Goal: Transaction & Acquisition: Complete application form

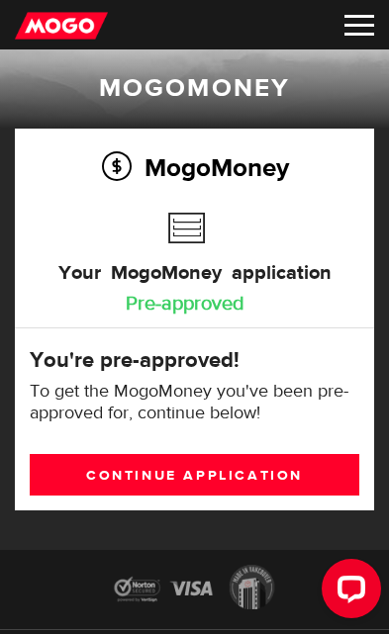
click at [225, 476] on link "Continue application" at bounding box center [194, 475] width 329 height 42
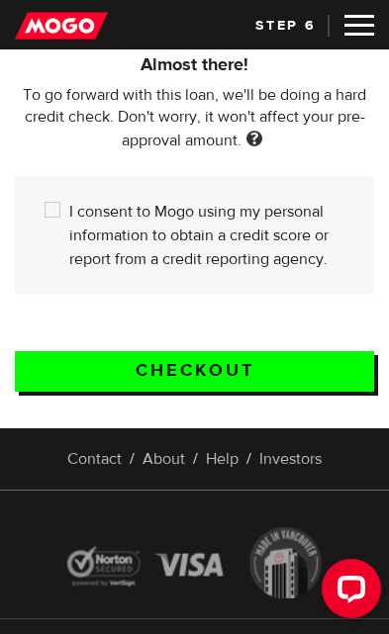
scroll to position [561, 0]
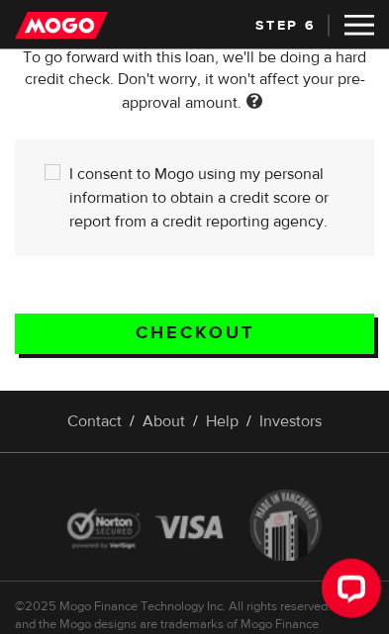
click at [93, 416] on link "Contact" at bounding box center [94, 421] width 54 height 20
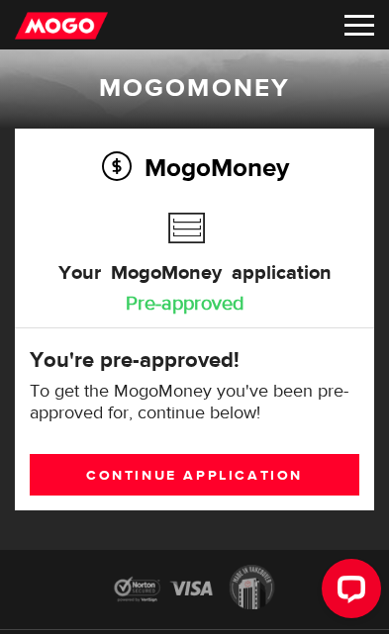
click at [226, 476] on link "Continue application" at bounding box center [194, 475] width 329 height 42
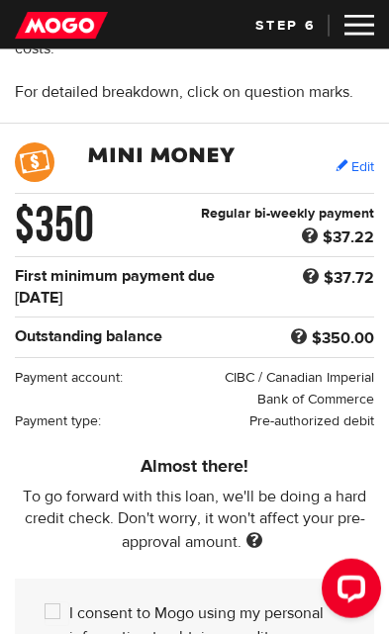
scroll to position [123, 0]
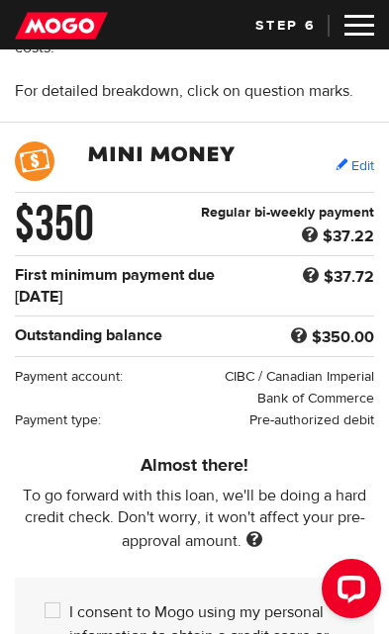
click at [48, 607] on input "I consent to Mogo using my personal information to obtain a credit score or rep…" at bounding box center [56, 612] width 25 height 25
checkbox input "true"
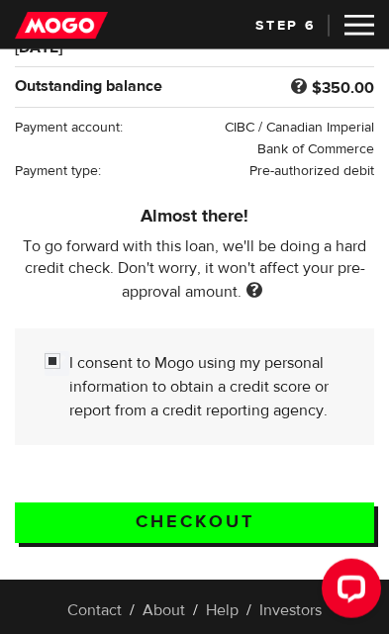
scroll to position [371, 0]
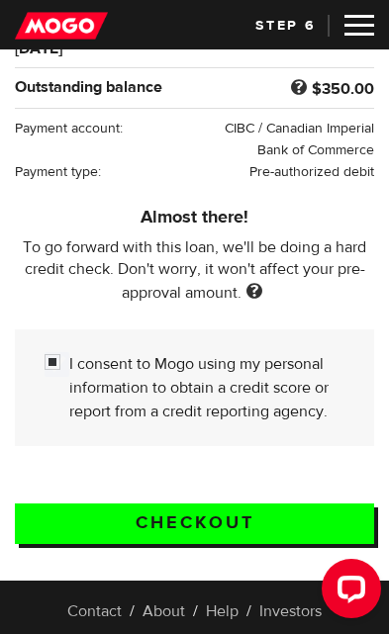
click at [201, 518] on input "Checkout" at bounding box center [194, 523] width 359 height 41
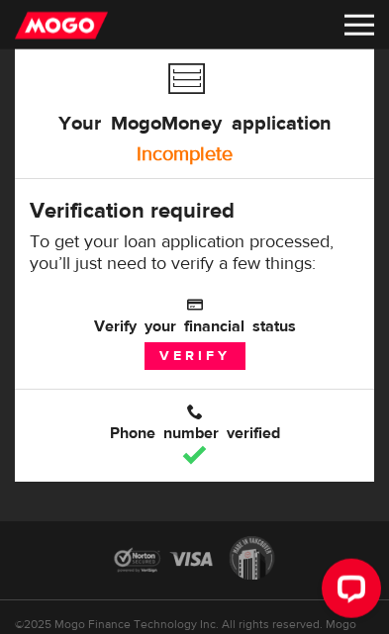
scroll to position [145, 0]
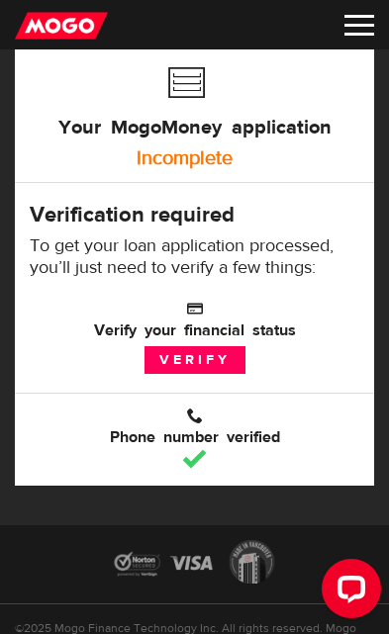
click at [197, 351] on link "Verify" at bounding box center [194, 360] width 101 height 28
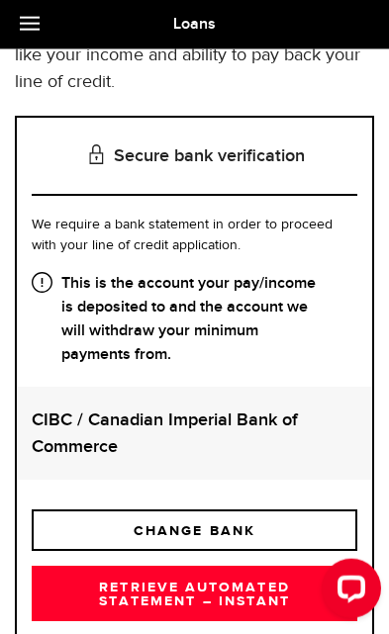
scroll to position [180, 0]
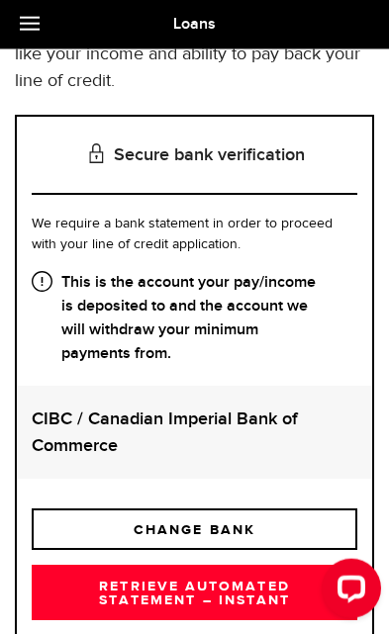
click at [204, 409] on strong "CIBC / Canadian Imperial Bank of Commerce" at bounding box center [194, 431] width 325 height 53
click at [183, 411] on strong "CIBC / Canadian Imperial Bank of Commerce" at bounding box center [194, 431] width 325 height 53
click at [107, 422] on strong "CIBC / Canadian Imperial Bank of Commerce" at bounding box center [194, 431] width 325 height 53
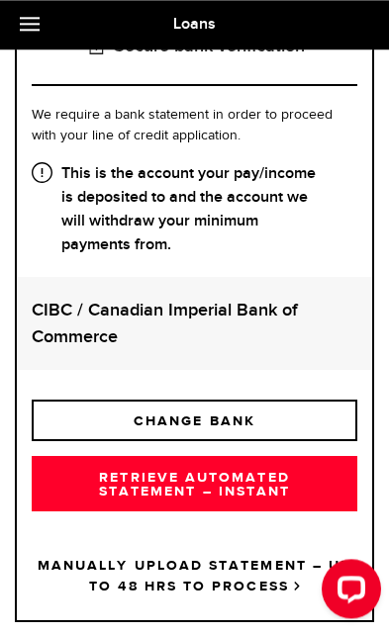
scroll to position [248, 0]
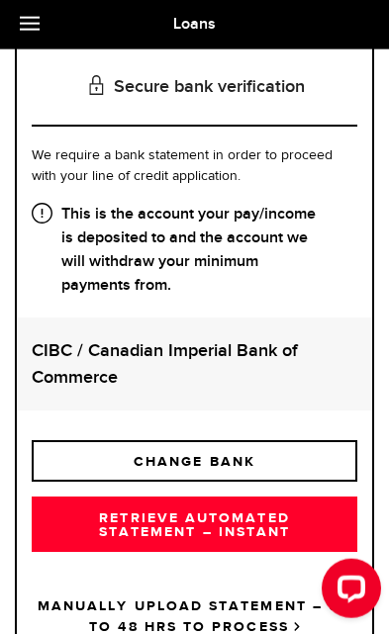
click at [41, 24] on link at bounding box center [34, 24] width 69 height 49
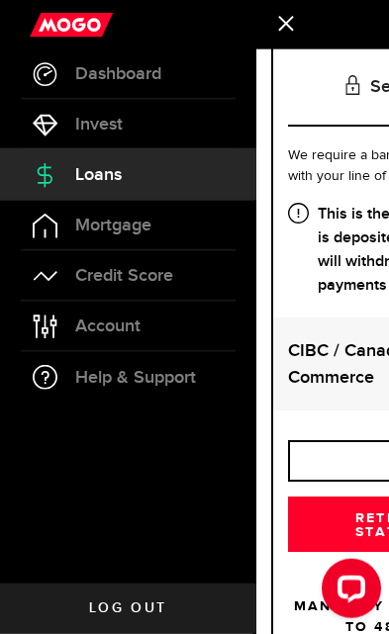
scroll to position [249, 0]
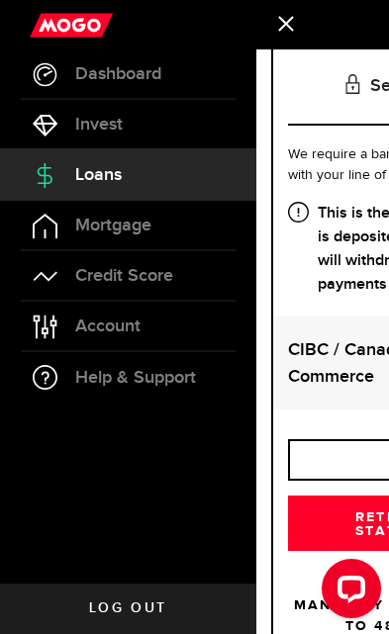
click at [123, 181] on link "Loans" at bounding box center [128, 174] width 256 height 49
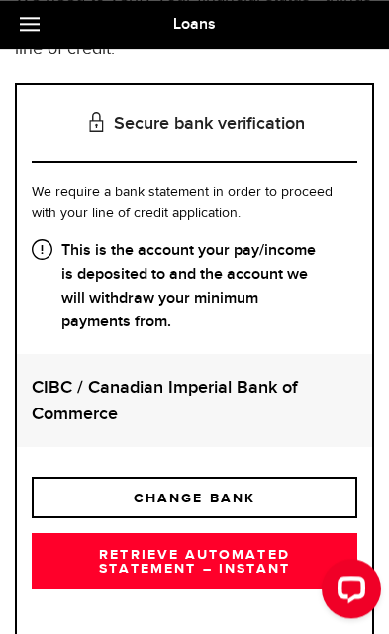
scroll to position [229, 0]
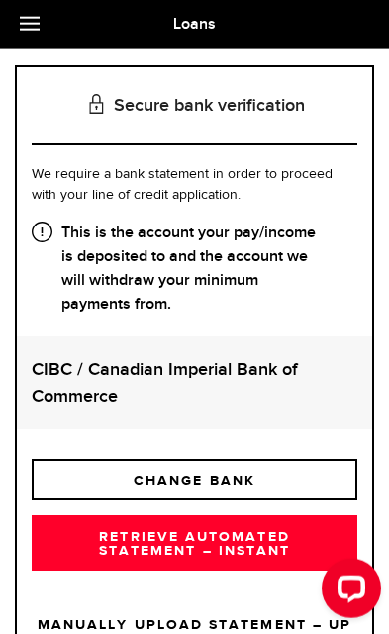
click at [245, 530] on link "RETRIEVE AUTOMATED STATEMENT – INSTANT" at bounding box center [194, 542] width 325 height 55
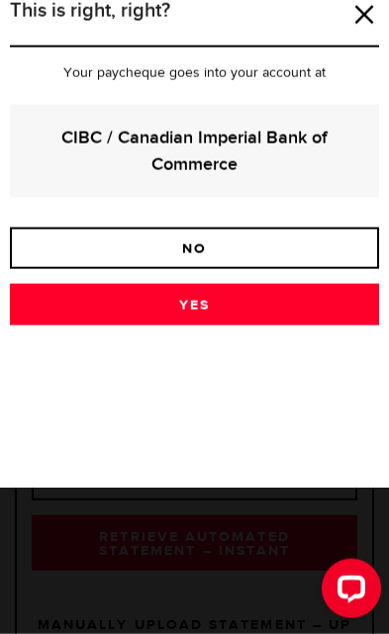
click at [208, 295] on link "Yes" at bounding box center [194, 305] width 369 height 42
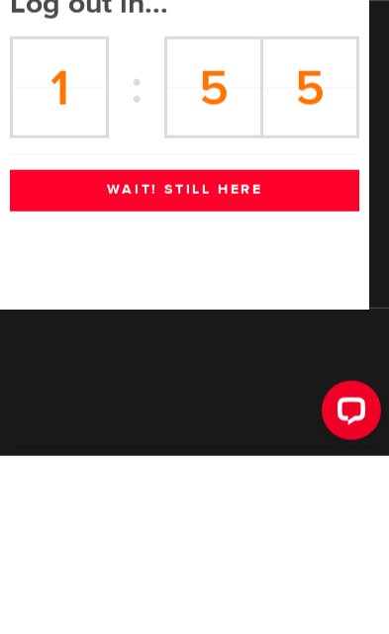
scroll to position [529, 0]
